Goal: Information Seeking & Learning: Learn about a topic

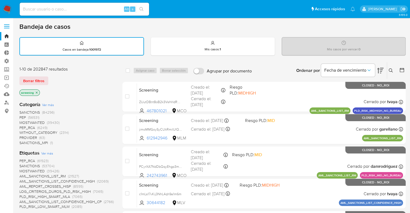
click at [49, 78] on div "Borrar filtros" at bounding box center [62, 81] width 86 height 9
click at [52, 78] on div "Borrar filtros" at bounding box center [62, 81] width 86 height 9
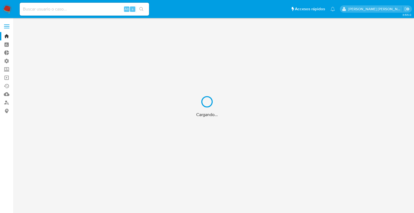
click at [9, 71] on div "Cargando..." at bounding box center [207, 106] width 414 height 213
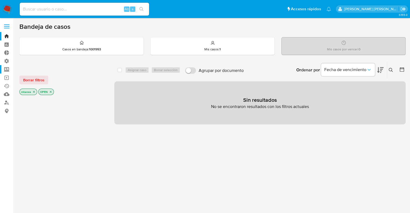
click at [9, 71] on label "Screening" at bounding box center [32, 69] width 64 height 8
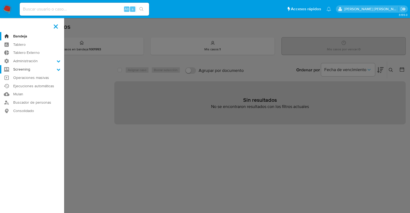
click at [0, 0] on input "Screening" at bounding box center [0, 0] width 0 height 0
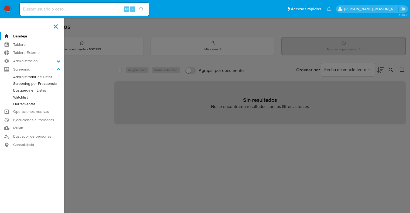
click at [14, 77] on link "Administrador de Listas" at bounding box center [32, 77] width 64 height 7
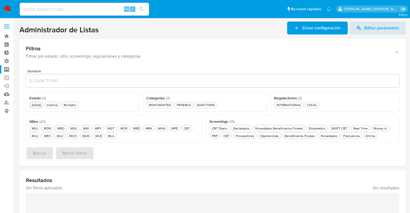
drag, startPoint x: 201, startPoint y: 70, endPoint x: 33, endPoint y: 106, distance: 171.4
click at [33, 106] on div "Activa Activa" at bounding box center [36, 105] width 11 height 5
click at [37, 137] on div "MLU MLU" at bounding box center [35, 136] width 9 height 5
click at [198, 105] on div "SANCTIONS SANCTIONS" at bounding box center [206, 105] width 20 height 5
click at [364, 138] on button "Online Online" at bounding box center [370, 136] width 15 height 6
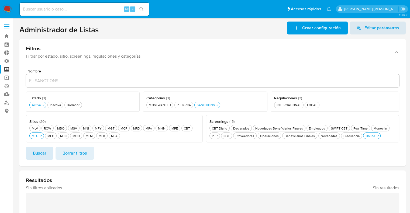
click at [45, 152] on span "Buscar" at bounding box center [39, 153] width 13 height 12
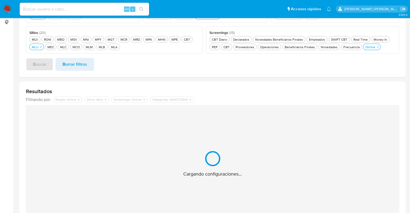
scroll to position [73, 0]
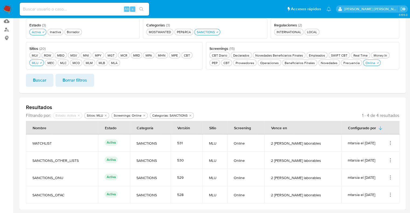
click at [391, 193] on icon "Acciones" at bounding box center [390, 194] width 5 height 5
click at [383, 152] on button "Ver detalles" at bounding box center [369, 154] width 49 height 14
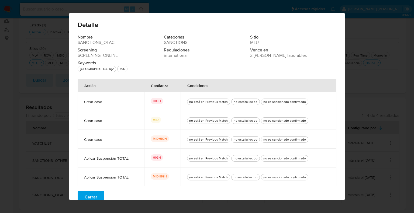
click at [95, 193] on button "Cerrar" at bounding box center [91, 197] width 27 height 13
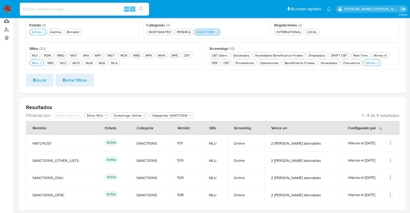
click at [218, 33] on icon "button" at bounding box center [217, 31] width 3 height 3
click at [191, 33] on div "PEP&RCA PEP&RCA" at bounding box center [184, 32] width 16 height 5
click at [47, 76] on button "Buscar" at bounding box center [39, 80] width 27 height 13
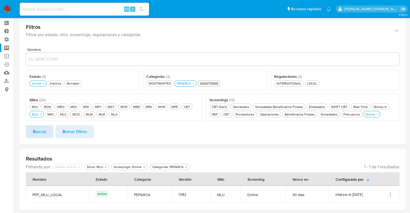
scroll to position [21, 0]
click at [391, 196] on icon "Acciones" at bounding box center [390, 196] width 1 height 1
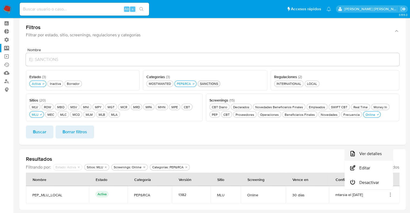
click at [387, 155] on button "Ver detalles" at bounding box center [369, 154] width 49 height 14
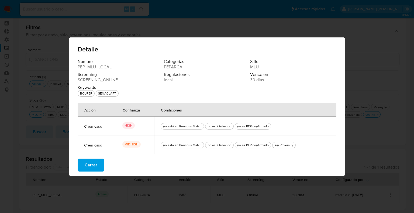
click at [100, 165] on button "Cerrar" at bounding box center [91, 165] width 27 height 13
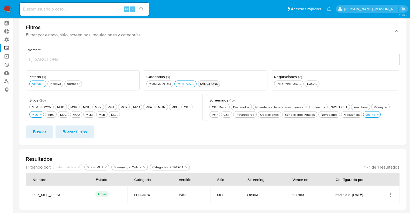
click at [151, 46] on div "Nombre Estado ( 3 ) Este campo es requerido Activa Activa Inactiva Inactiva Bor…" at bounding box center [212, 94] width 386 height 101
click at [390, 197] on icon "Acciones" at bounding box center [390, 194] width 5 height 5
click at [384, 157] on button "Ver detalles" at bounding box center [369, 154] width 49 height 14
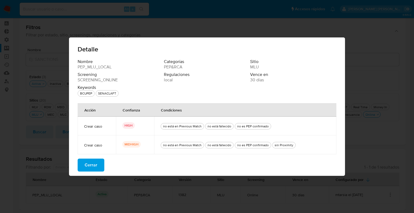
click at [97, 164] on button "Cerrar" at bounding box center [91, 165] width 27 height 13
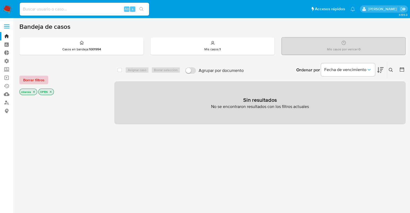
click at [44, 80] on span "Borrar filtros" at bounding box center [33, 80] width 21 height 8
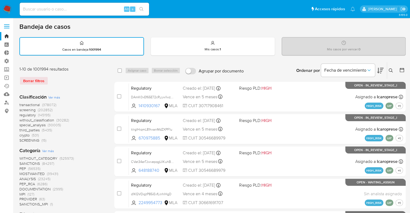
click at [21, 109] on span "screening" at bounding box center [27, 109] width 16 height 5
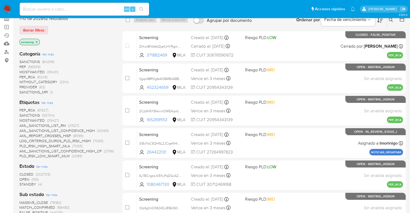
scroll to position [84, 0]
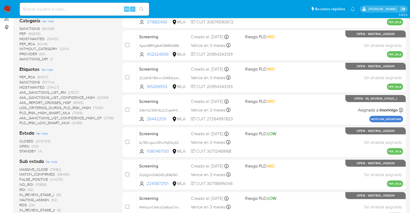
click at [22, 146] on span "OPEN" at bounding box center [24, 146] width 10 height 5
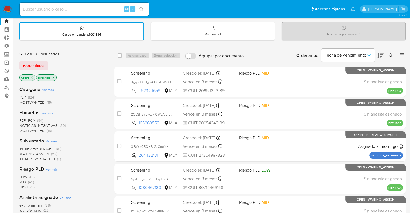
scroll to position [13, 0]
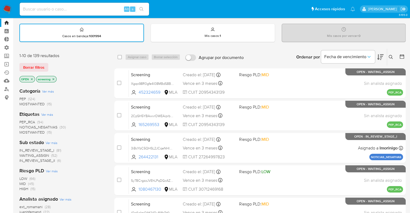
click at [23, 122] on span "PEP_RCA" at bounding box center [27, 121] width 16 height 5
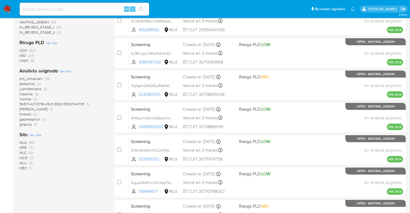
scroll to position [109, 0]
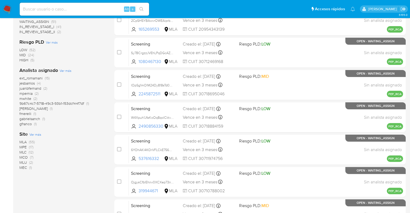
click at [21, 160] on span "MLU" at bounding box center [23, 162] width 8 height 5
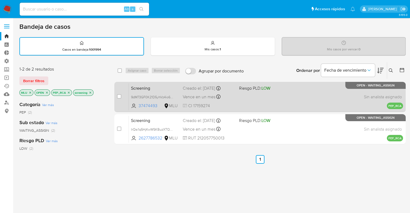
click at [163, 89] on span "Screening" at bounding box center [154, 87] width 47 height 7
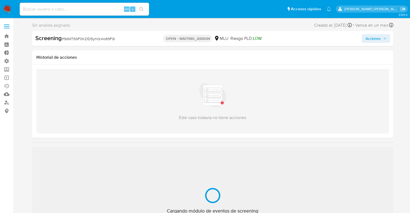
select select "10"
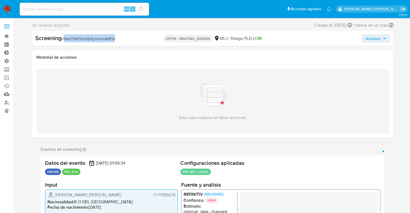
drag, startPoint x: 64, startPoint y: 38, endPoint x: 134, endPoint y: 38, distance: 70.1
click at [134, 38] on div "Screening # 9dM73GF0K21D5yhVz4io69FG" at bounding box center [93, 38] width 116 height 8
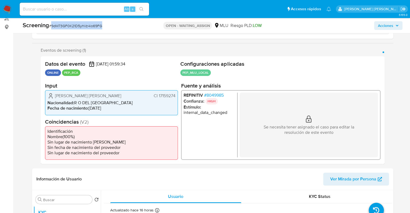
scroll to position [80, 0]
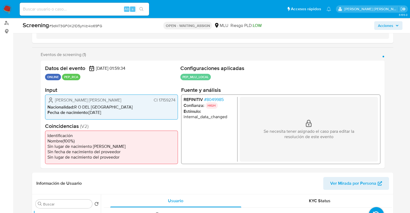
click at [84, 54] on span "Eventos de screening (1)" at bounding box center [63, 54] width 45 height 5
click at [89, 55] on div "Eventos de screening (1) Página 1" at bounding box center [213, 54] width 344 height 5
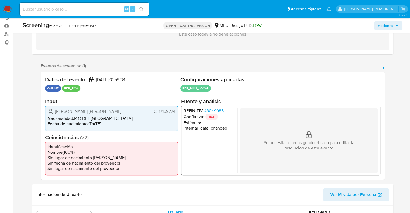
scroll to position [66, 0]
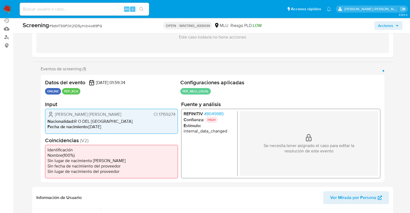
click at [209, 115] on span "# 8049985" at bounding box center [214, 113] width 20 height 5
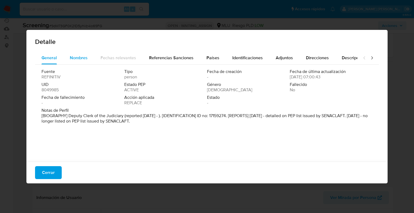
click at [87, 59] on button "Nombres" at bounding box center [78, 57] width 31 height 13
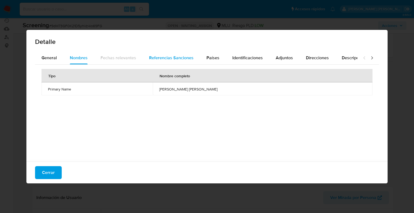
click at [147, 61] on button "Referencias Sanciones" at bounding box center [171, 57] width 57 height 13
click at [202, 62] on button "Países" at bounding box center [213, 57] width 26 height 13
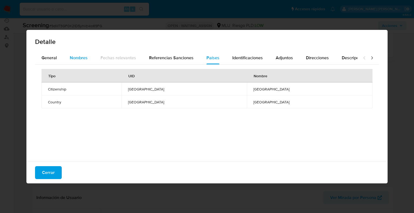
click at [85, 58] on span "Nombres" at bounding box center [79, 58] width 18 height 6
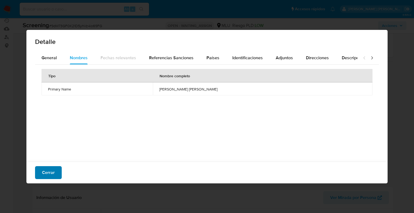
click at [39, 170] on button "Cerrar" at bounding box center [48, 172] width 27 height 13
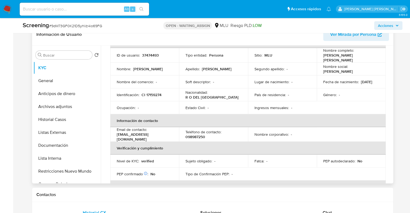
scroll to position [37, 0]
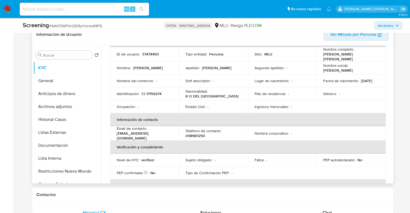
click at [149, 158] on p "verified" at bounding box center [147, 160] width 13 height 5
click at [143, 53] on p "37474493" at bounding box center [150, 54] width 17 height 5
click at [131, 54] on p "ID de usuario :" at bounding box center [128, 54] width 23 height 5
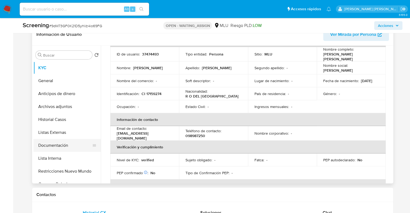
click at [69, 144] on button "Documentación" at bounding box center [64, 145] width 63 height 13
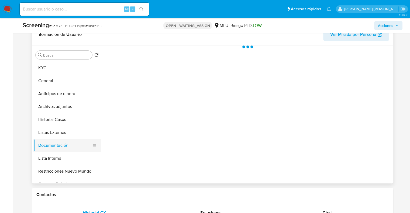
scroll to position [0, 0]
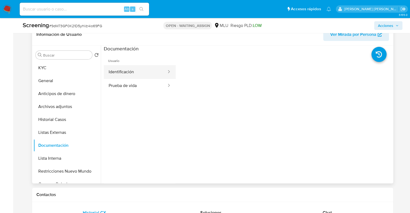
click at [147, 69] on button "Identificación" at bounding box center [135, 72] width 63 height 14
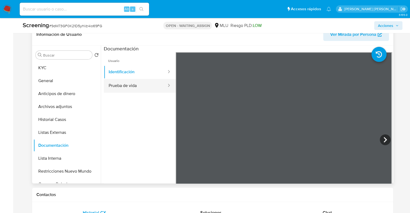
click at [146, 87] on button "Prueba de vida" at bounding box center [135, 86] width 63 height 14
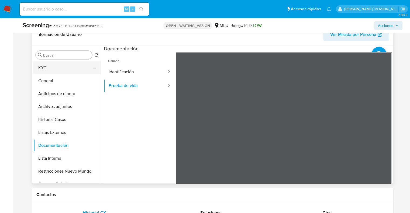
click at [74, 68] on button "KYC" at bounding box center [64, 67] width 63 height 13
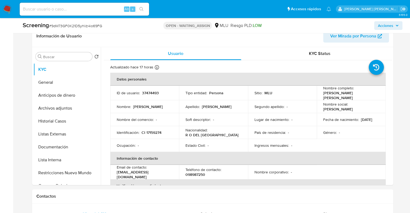
scroll to position [223, 0]
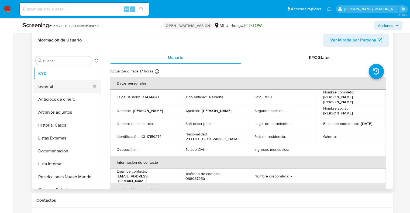
click at [70, 88] on button "General" at bounding box center [64, 86] width 63 height 13
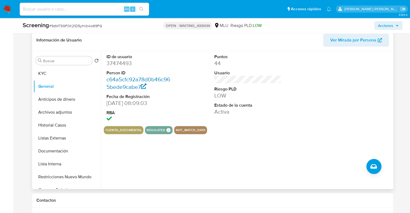
click at [112, 81] on link "c64a5cfc92a78d0b46c965bede9cabe7" at bounding box center [138, 82] width 64 height 15
click at [66, 123] on button "Historial Casos" at bounding box center [64, 125] width 63 height 13
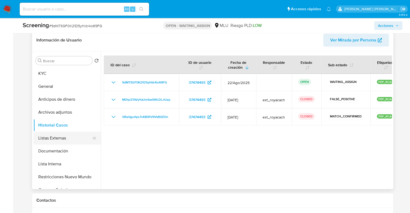
click at [70, 136] on button "Listas Externas" at bounding box center [64, 138] width 63 height 13
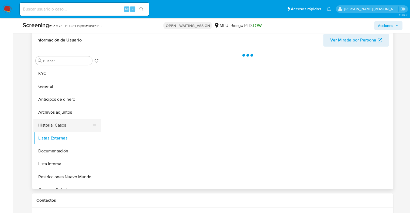
click at [73, 126] on button "Historial Casos" at bounding box center [64, 125] width 63 height 13
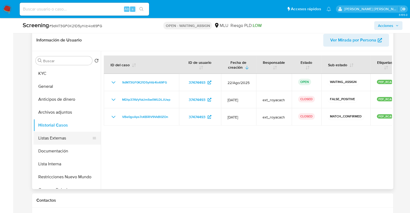
click at [66, 139] on button "Listas Externas" at bounding box center [64, 138] width 63 height 13
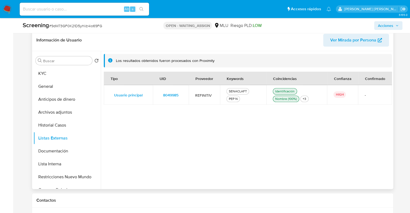
click at [300, 154] on div "Tipo UID Proveedor Keywords Coincidencias Confianza Confirmado Usuario principa…" at bounding box center [248, 129] width 288 height 114
click at [66, 163] on button "Lista Interna" at bounding box center [64, 164] width 63 height 13
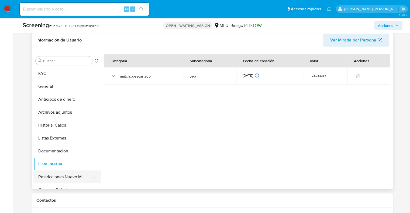
click at [73, 181] on button "Restricciones Nuevo Mundo" at bounding box center [64, 177] width 63 height 13
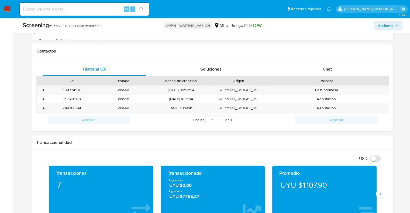
scroll to position [374, 0]
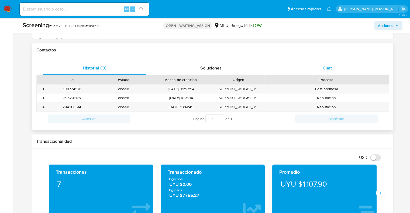
click at [342, 67] on div "Chat" at bounding box center [328, 68] width 104 height 13
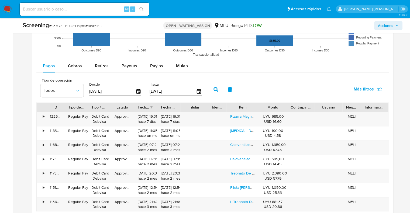
scroll to position [760, 0]
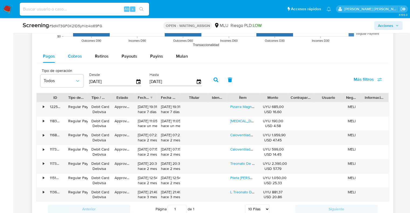
click at [84, 53] on button "Cobros" at bounding box center [74, 56] width 27 height 13
select select "10"
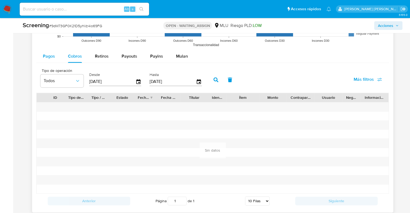
click at [47, 53] on span "Pagos" at bounding box center [49, 56] width 12 height 6
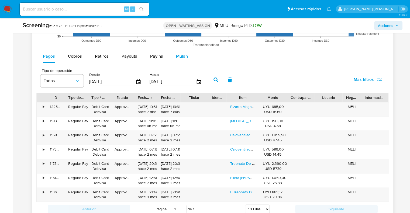
click at [184, 54] on span "Mulan" at bounding box center [182, 56] width 12 height 6
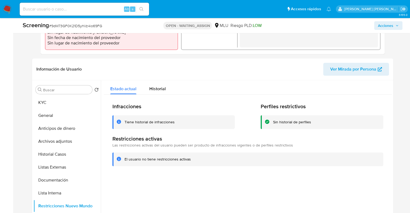
scroll to position [208, 0]
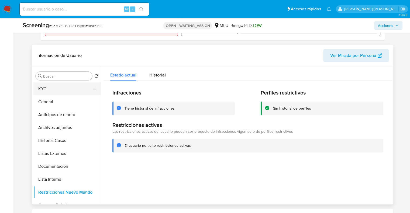
click at [56, 89] on button "KYC" at bounding box center [64, 88] width 63 height 13
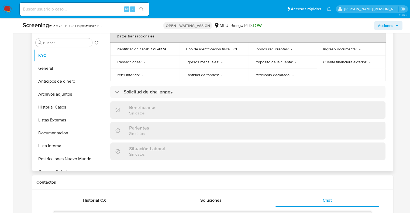
scroll to position [184, 0]
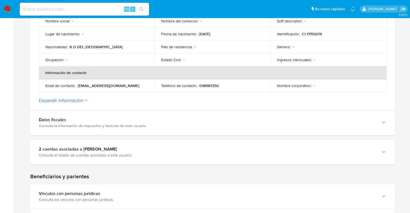
scroll to position [157, 0]
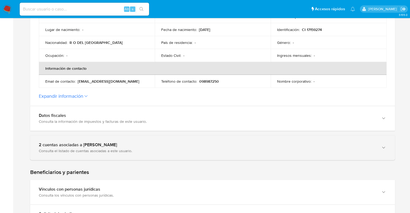
click at [194, 150] on div "Consulta el listado de cuentas asociadas a este usuario." at bounding box center [207, 151] width 337 height 5
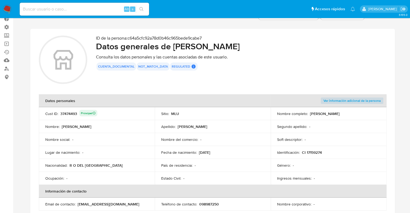
scroll to position [0, 0]
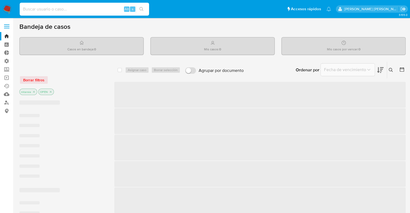
click at [97, 7] on input at bounding box center [84, 9] width 129 height 7
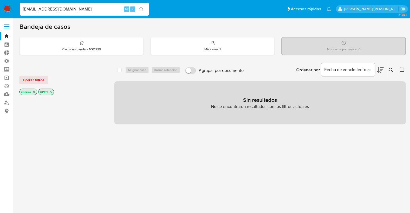
type input "[EMAIL_ADDRESS][DOMAIN_NAME]"
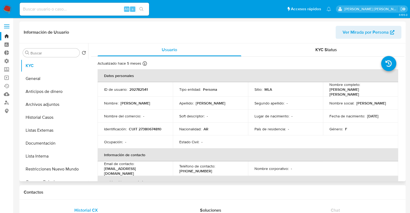
select select "10"
drag, startPoint x: 128, startPoint y: 127, endPoint x: 170, endPoint y: 126, distance: 42.3
click at [170, 126] on td "Identificación : CUIT 27380674810" at bounding box center [135, 129] width 75 height 13
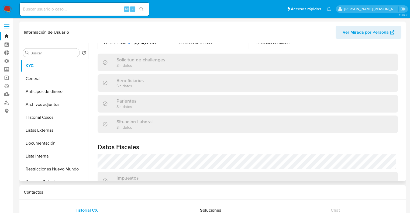
scroll to position [289, 0]
